Goal: Information Seeking & Learning: Check status

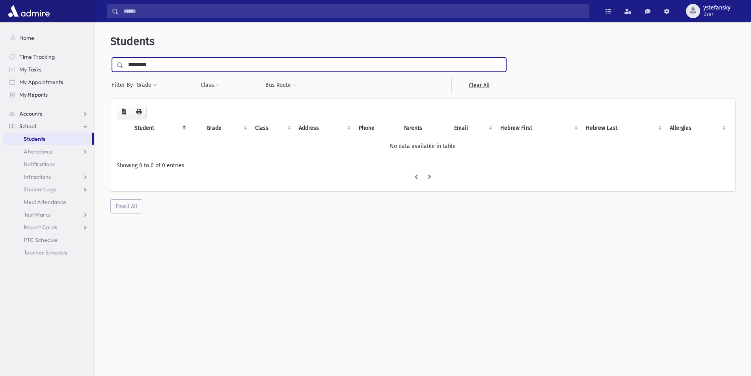
click at [152, 65] on input "*********" at bounding box center [314, 65] width 383 height 14
type input "*****"
click at [110, 58] on input "submit" at bounding box center [121, 63] width 22 height 11
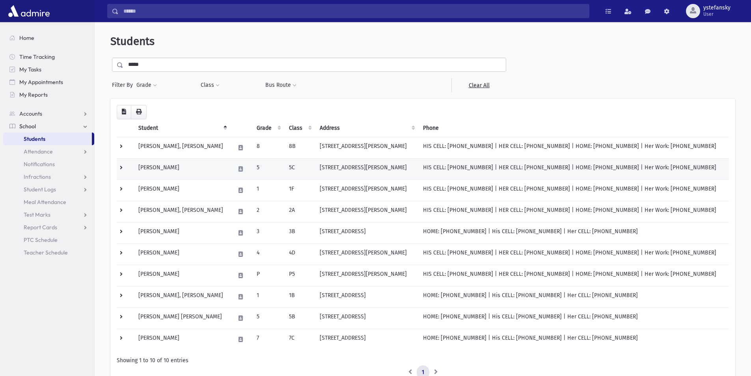
click at [189, 165] on td "Birnbaum, Daniel Yitzchak" at bounding box center [182, 168] width 97 height 21
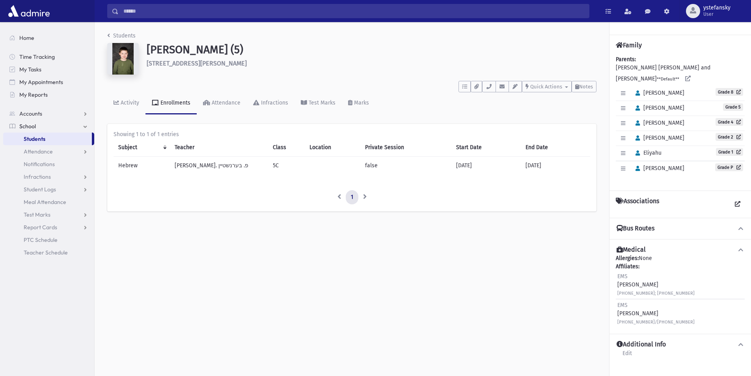
click at [191, 166] on td "[PERSON_NAME]. פ. בערנשטיין" at bounding box center [219, 166] width 98 height 18
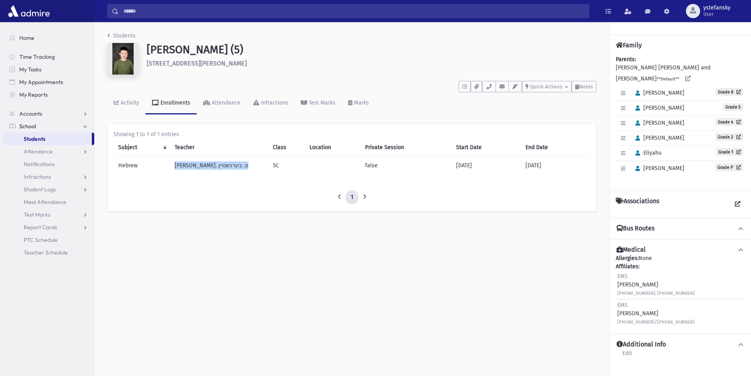
click at [191, 166] on td "[PERSON_NAME]. פ. בערנשטיין" at bounding box center [219, 166] width 98 height 18
click at [129, 166] on td "Hebrew" at bounding box center [142, 166] width 56 height 18
click at [184, 164] on td "[PERSON_NAME]. פ. בערנשטיין" at bounding box center [219, 166] width 98 height 18
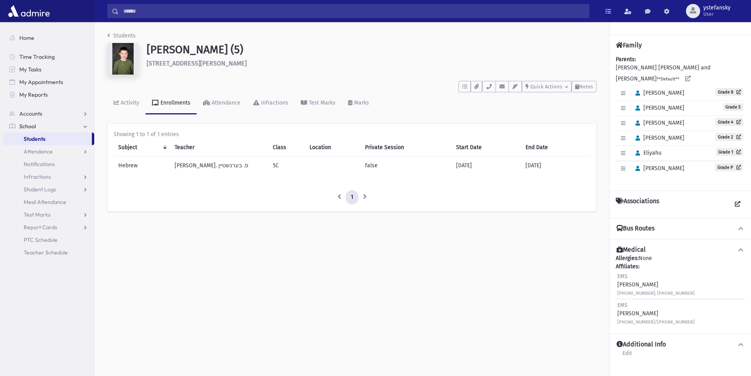
click at [131, 166] on td "Hebrew" at bounding box center [142, 166] width 56 height 18
click at [195, 166] on td "[PERSON_NAME]. פ. בערנשטיין" at bounding box center [219, 166] width 98 height 18
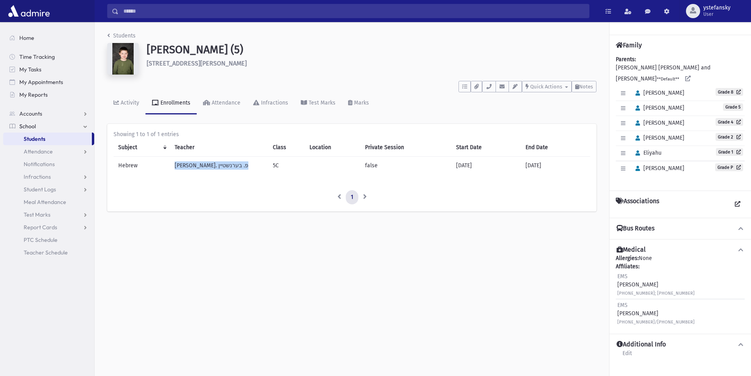
click at [195, 166] on td "[PERSON_NAME]. פ. בערנשטיין" at bounding box center [219, 166] width 98 height 18
click at [639, 170] on icon "button" at bounding box center [638, 168] width 4 height 5
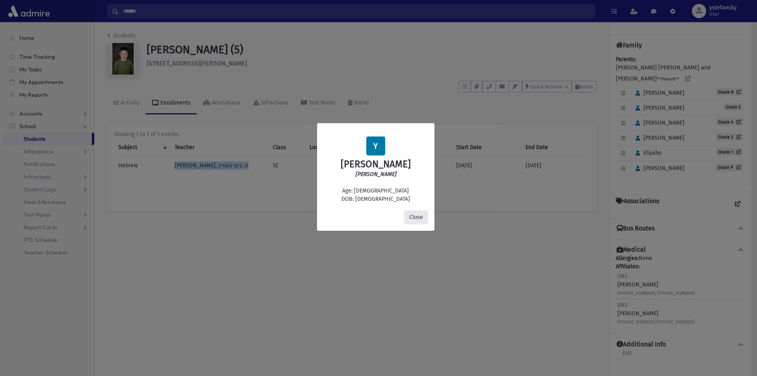
click at [419, 214] on button "Close" at bounding box center [416, 217] width 24 height 14
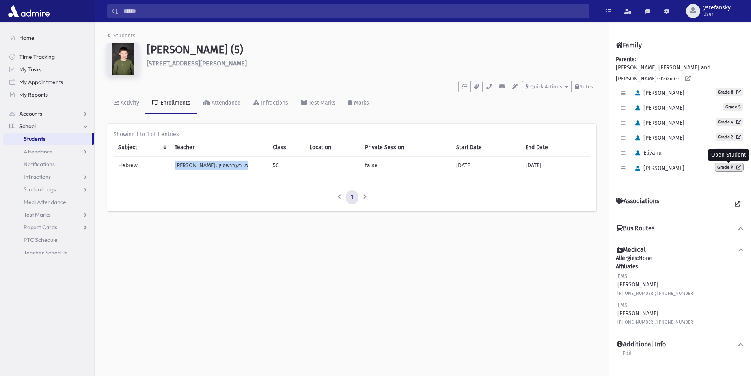
click at [732, 168] on link "Grade P" at bounding box center [730, 167] width 28 height 8
click at [738, 121] on icon at bounding box center [737, 122] width 7 height 4
